Goal: Task Accomplishment & Management: Complete application form

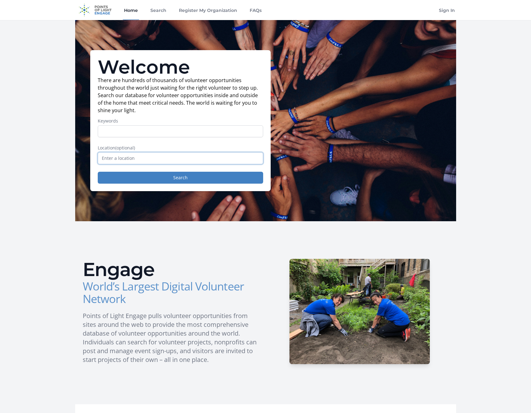
click at [127, 156] on input "text" at bounding box center [180, 158] width 165 height 12
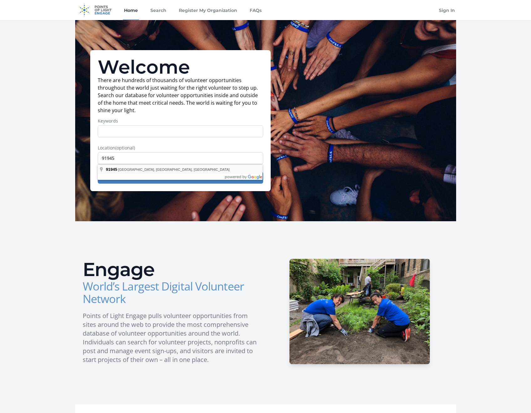
type input "[GEOGRAPHIC_DATA], [GEOGRAPHIC_DATA]"
click at [124, 184] on div "Welcome There are hundreds of thousands of volunteer opportunities throughout t…" at bounding box center [180, 120] width 180 height 141
click at [121, 182] on button "Search" at bounding box center [180, 178] width 165 height 12
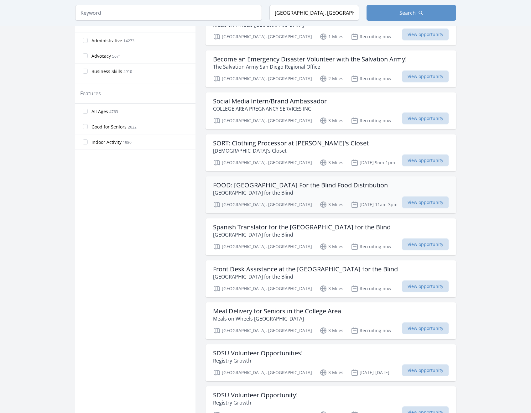
scroll to position [411, 0]
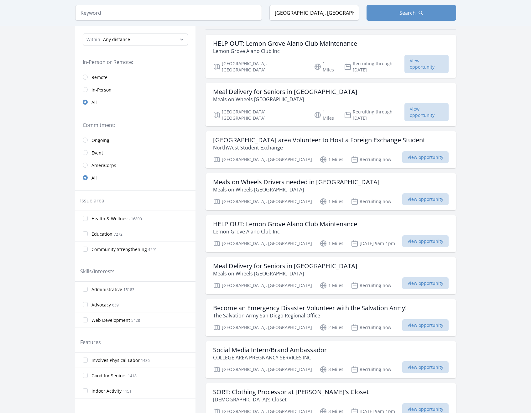
scroll to position [58, 0]
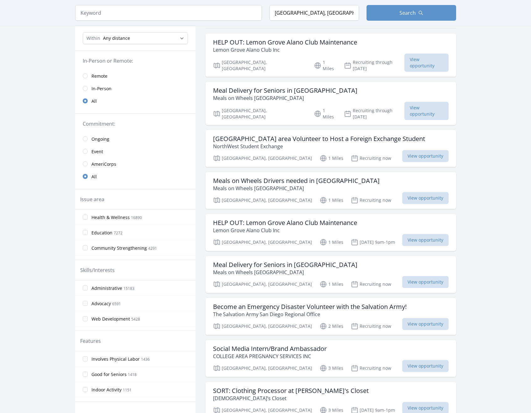
click at [101, 152] on span "Event" at bounding box center [97, 151] width 12 height 6
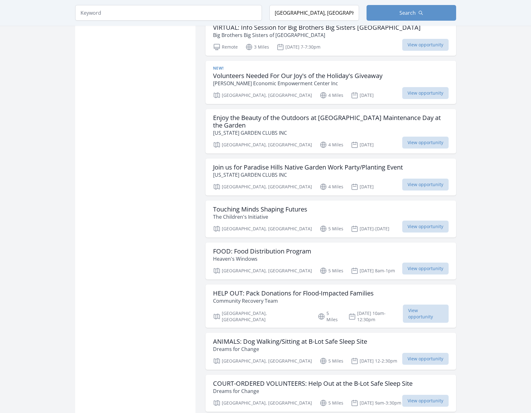
scroll to position [617, 0]
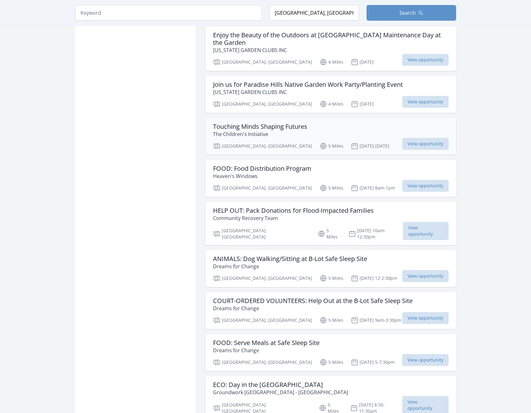
click at [353, 139] on div "Touching Minds Shaping Futures The Children's Initiative San Diego, CA 5 Miles …" at bounding box center [330, 136] width 250 height 37
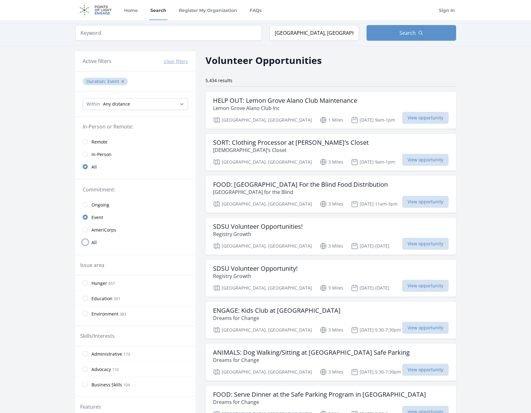
click at [86, 244] on input "radio" at bounding box center [85, 241] width 5 height 5
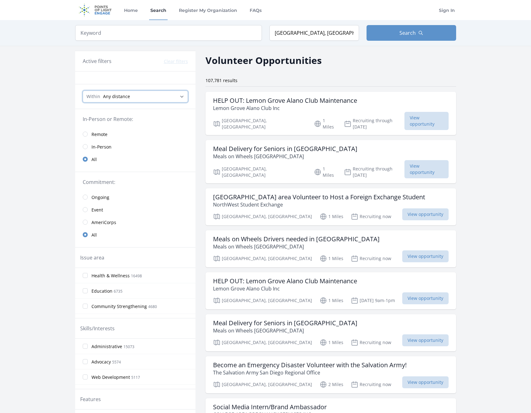
click at [166, 94] on select "Any distance , 5 Miles , 20 Miles , 50 Miles , 100 Miles" at bounding box center [135, 96] width 105 height 12
select select "8046"
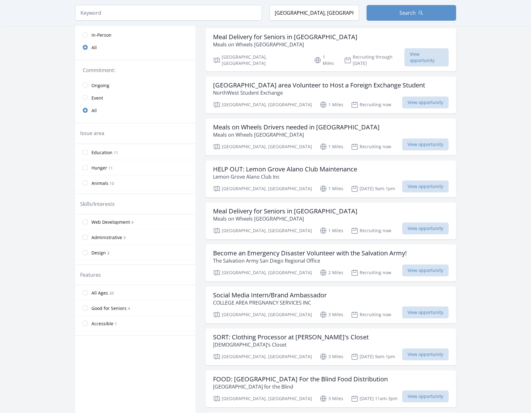
scroll to position [23, 0]
click at [84, 158] on input "Hunger 11" at bounding box center [85, 158] width 5 height 5
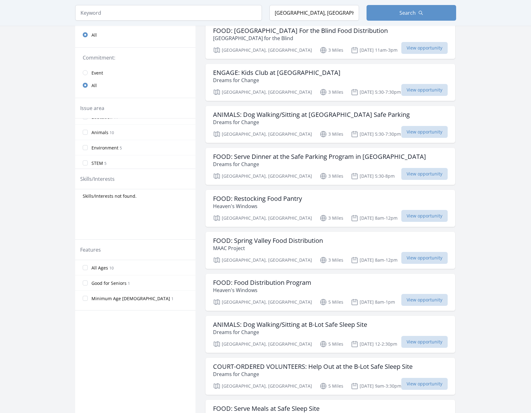
scroll to position [44, 0]
click at [86, 127] on input "Animals 10" at bounding box center [85, 128] width 5 height 5
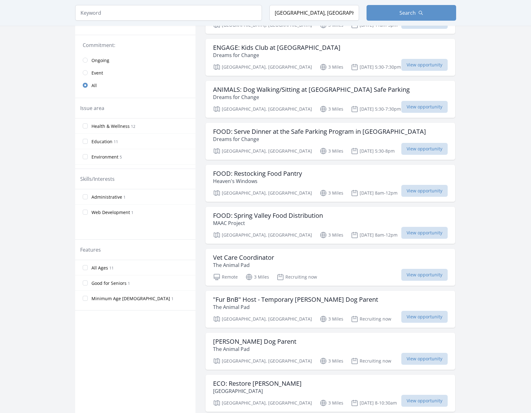
scroll to position [34, 0]
click at [86, 151] on input "Environment 5" at bounding box center [85, 152] width 5 height 5
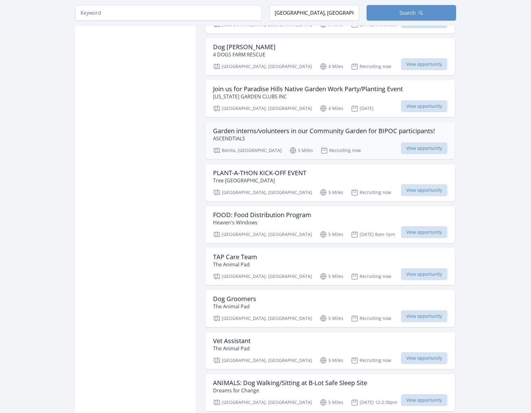
scroll to position [520, 0]
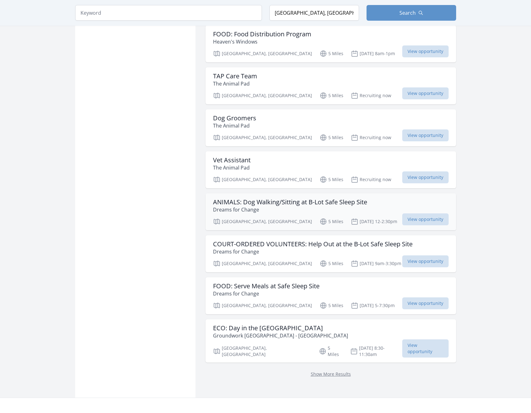
scroll to position [696, 0]
click at [323, 370] on link "Show More Results" at bounding box center [331, 373] width 40 height 6
click at [326, 370] on link "Show More Results" at bounding box center [331, 373] width 40 height 6
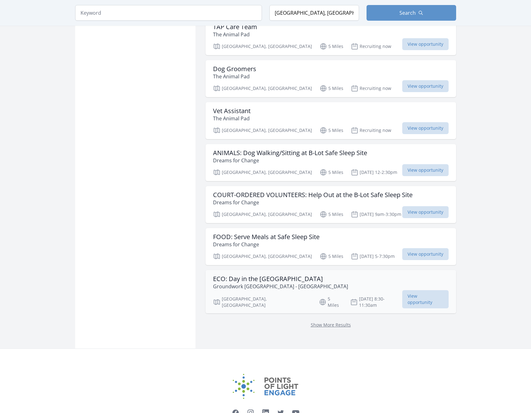
scroll to position [782, 0]
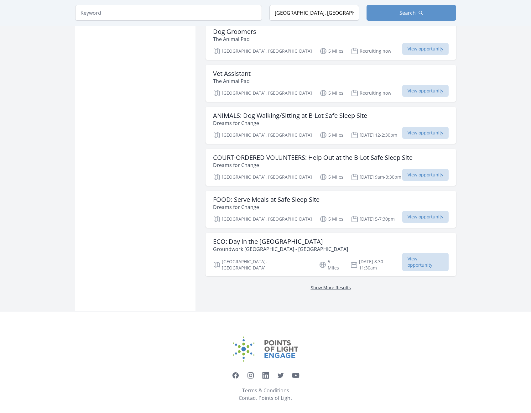
click at [336, 284] on link "Show More Results" at bounding box center [331, 287] width 40 height 6
click at [329, 284] on link "Show More Results" at bounding box center [331, 287] width 40 height 6
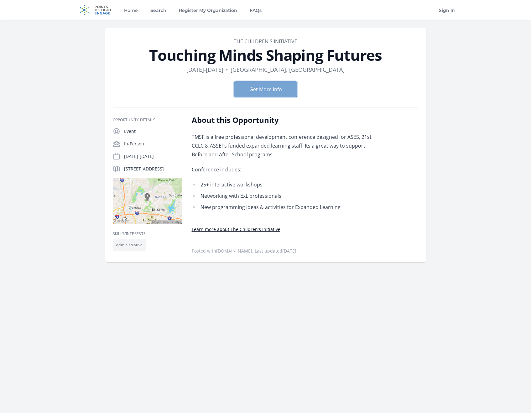
click at [288, 93] on button "Get More Info" at bounding box center [265, 89] width 63 height 16
